Goal: Information Seeking & Learning: Learn about a topic

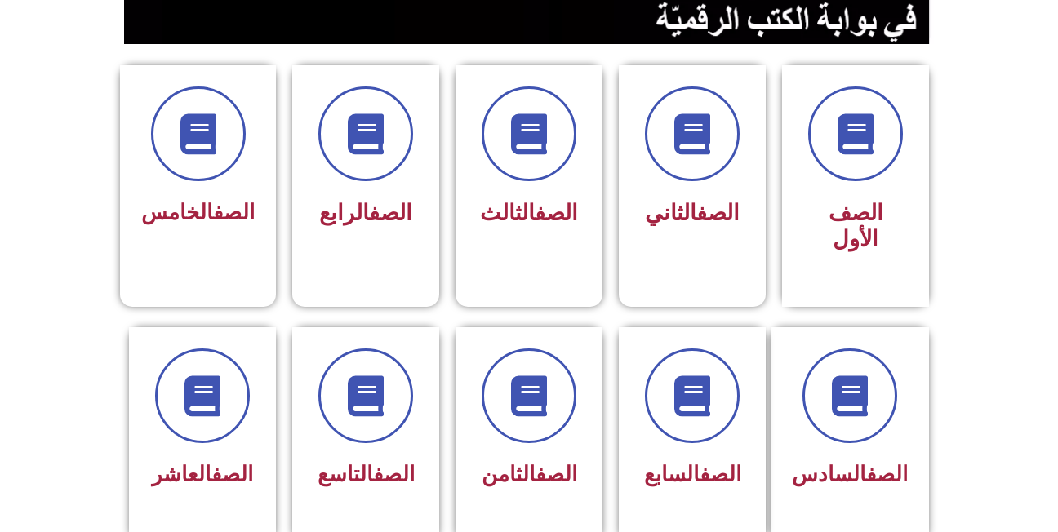
scroll to position [386, 0]
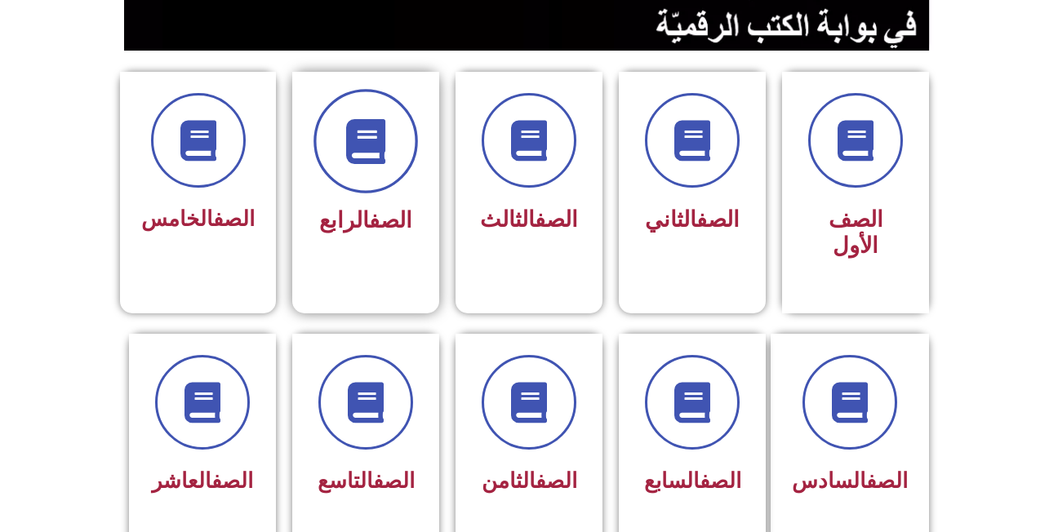
click at [340, 167] on span at bounding box center [365, 141] width 104 height 104
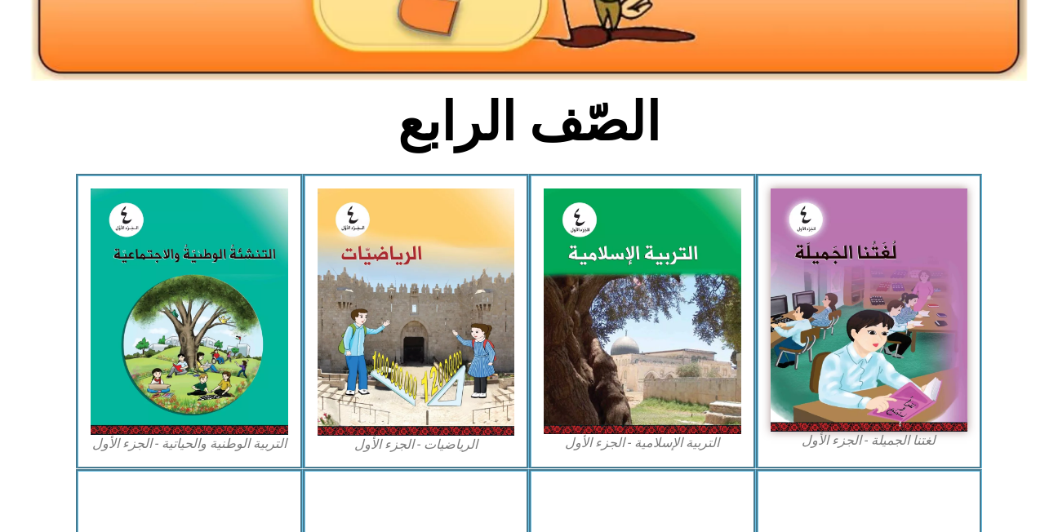
scroll to position [365, 0]
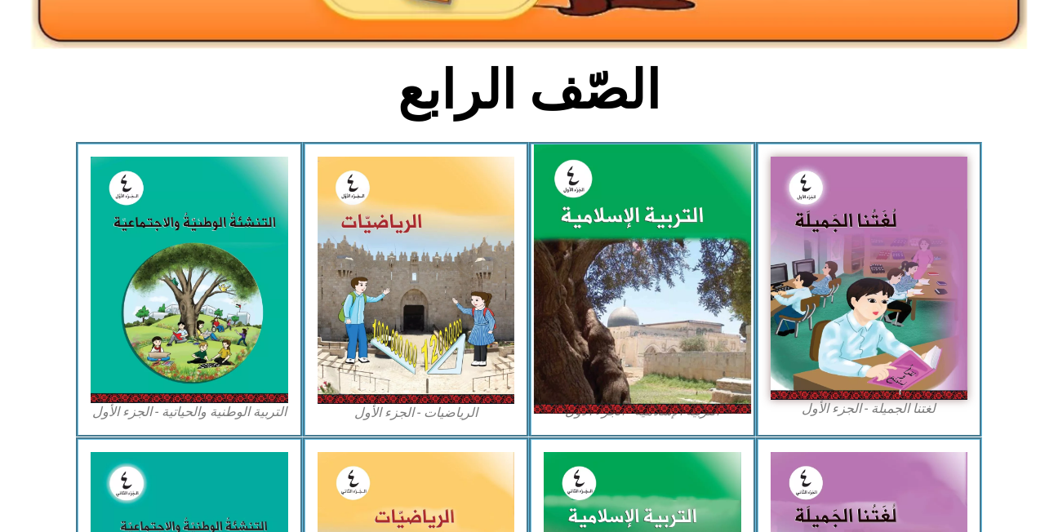
click at [653, 267] on img at bounding box center [642, 279] width 217 height 270
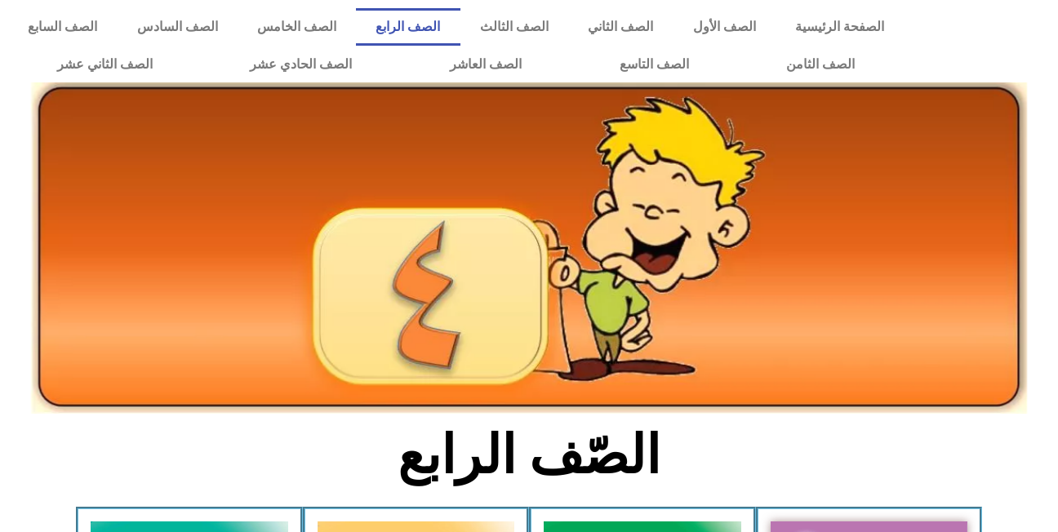
scroll to position [365, 0]
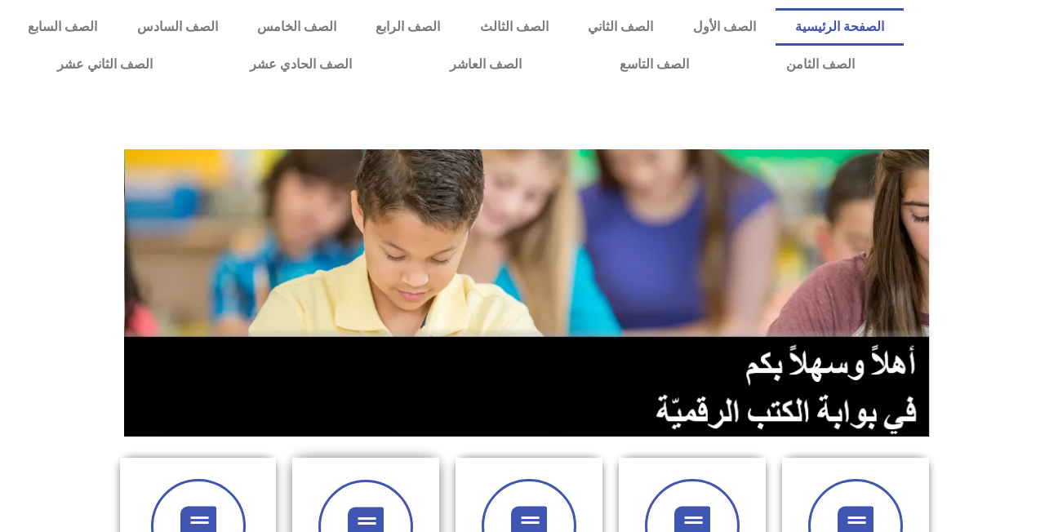
scroll to position [386, 0]
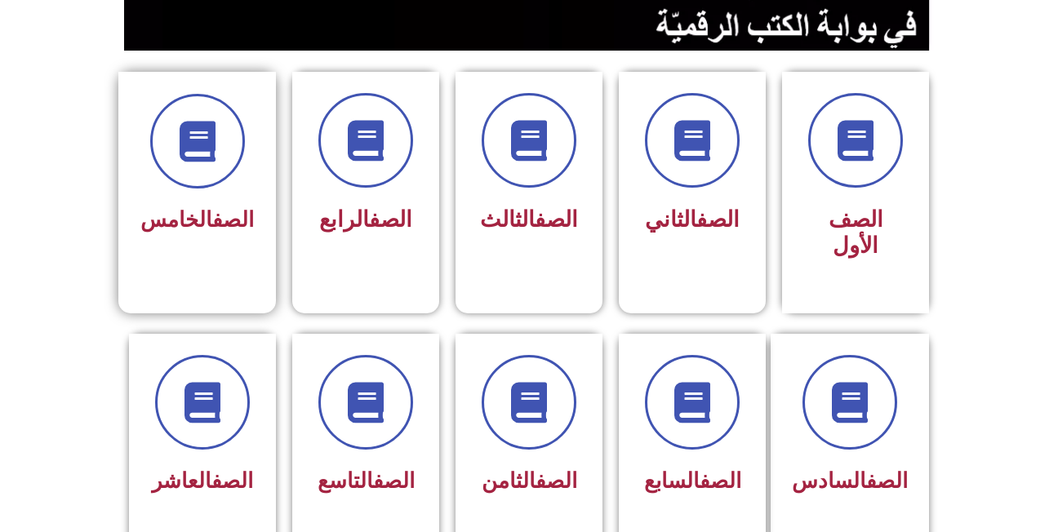
click at [262, 248] on div "الصف الخامس" at bounding box center [197, 179] width 158 height 215
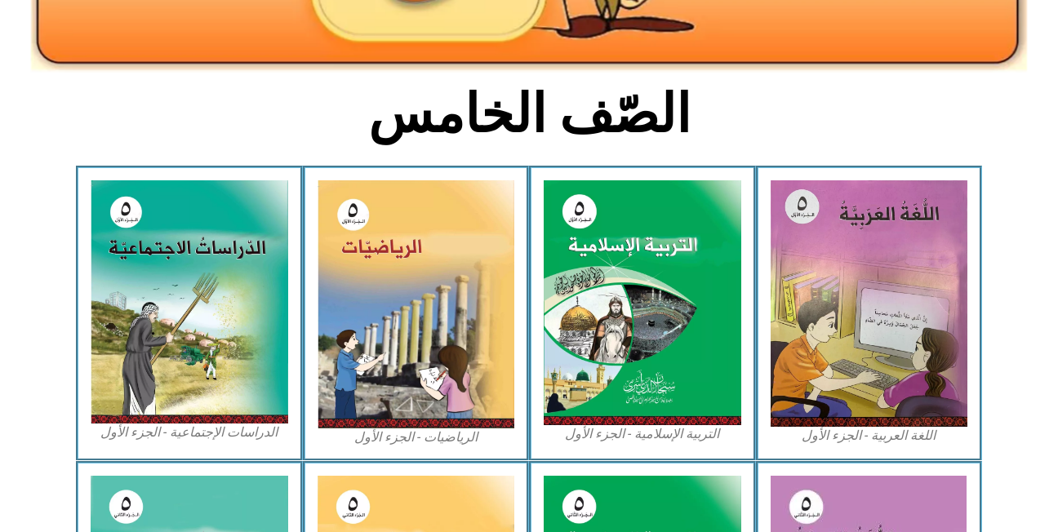
scroll to position [338, 0]
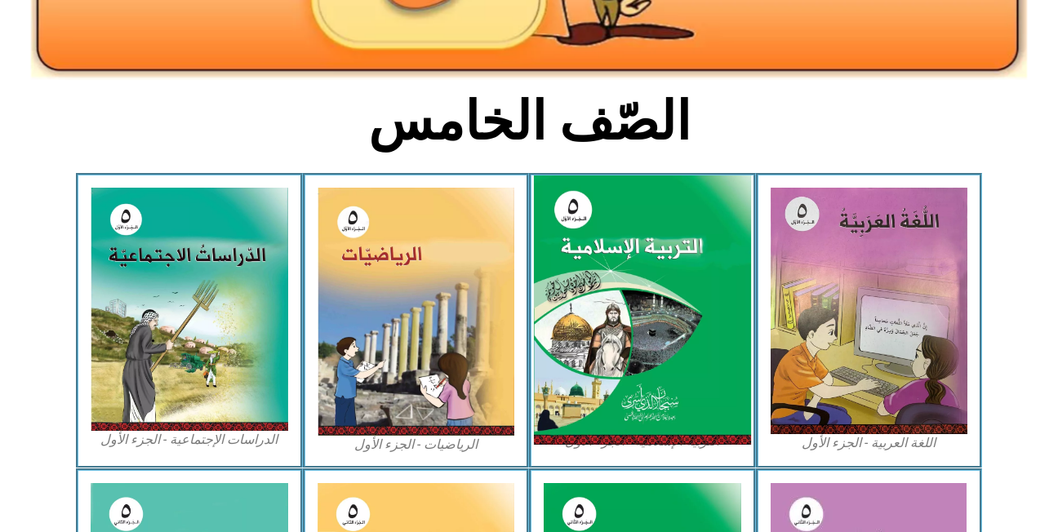
click at [634, 314] on img at bounding box center [642, 310] width 217 height 270
